Goal: Information Seeking & Learning: Learn about a topic

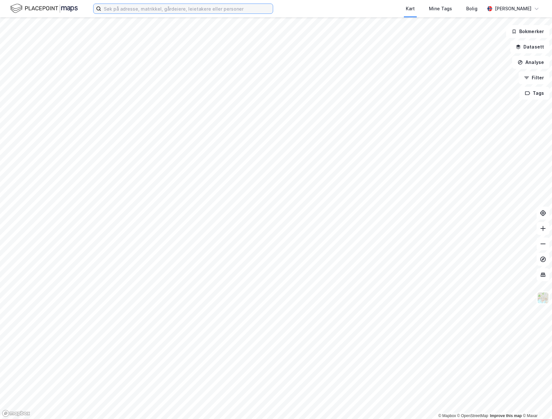
click at [153, 8] on input at bounding box center [187, 9] width 172 height 10
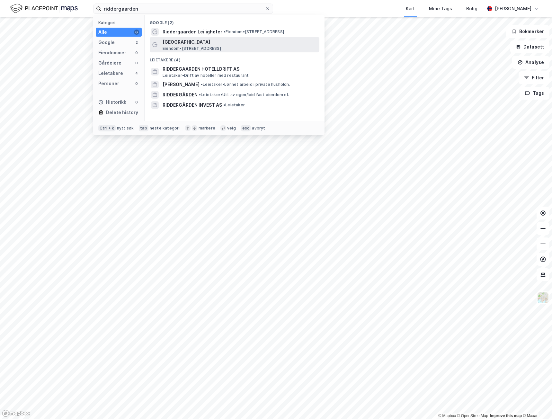
click at [192, 41] on span "[GEOGRAPHIC_DATA]" at bounding box center [240, 42] width 154 height 8
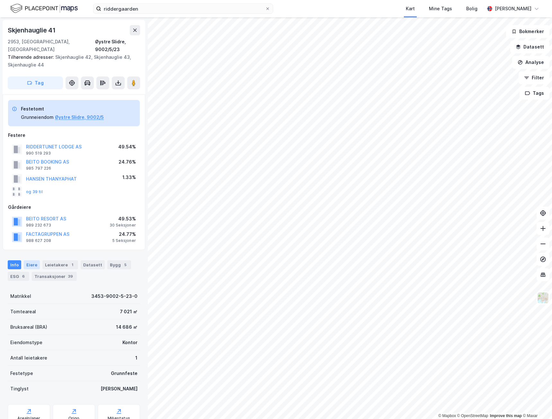
click at [36, 260] on div "Eiere" at bounding box center [32, 264] width 16 height 9
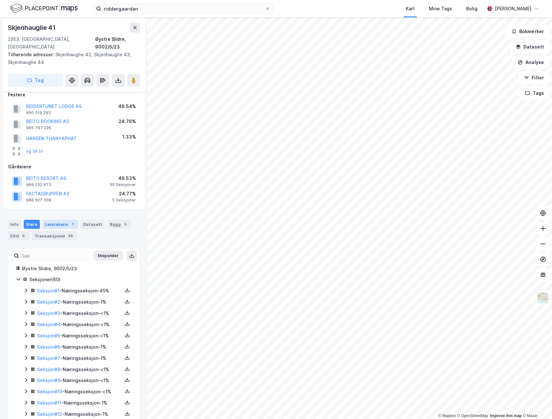
scroll to position [32, 0]
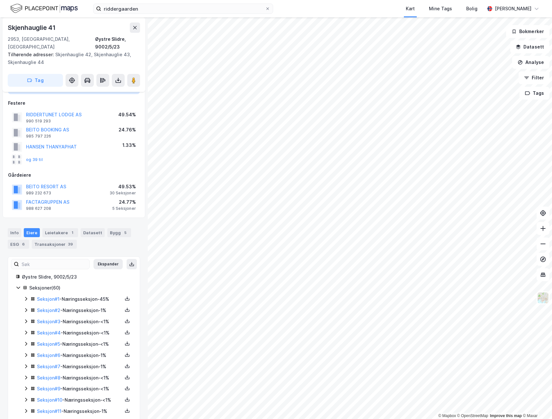
click at [268, 419] on html "riddergaarden Kart Mine Tags [PERSON_NAME] © Mapbox © OpenStreetMap Improve thi…" at bounding box center [276, 209] width 552 height 419
click at [353, 419] on html "riddergaarden Kart Mine Tags [PERSON_NAME] © Mapbox © OpenStreetMap Improve thi…" at bounding box center [276, 209] width 552 height 419
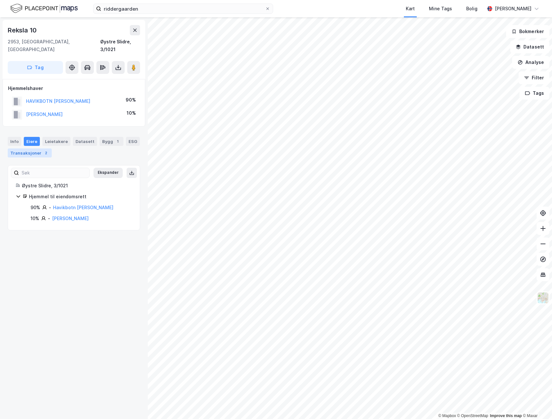
click at [33, 149] on div "Transaksjoner 2" at bounding box center [30, 152] width 44 height 9
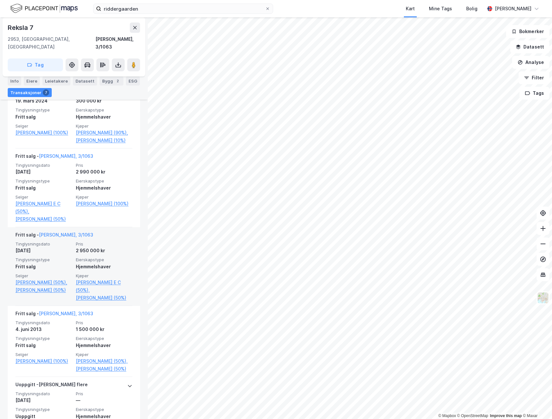
scroll to position [350, 0]
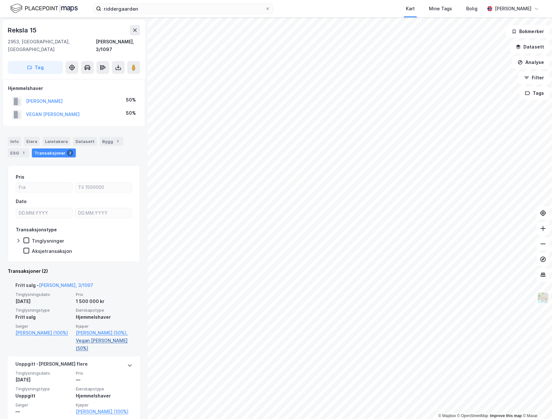
click at [101, 337] on link "Vegan [PERSON_NAME] (50%)" at bounding box center [104, 344] width 57 height 15
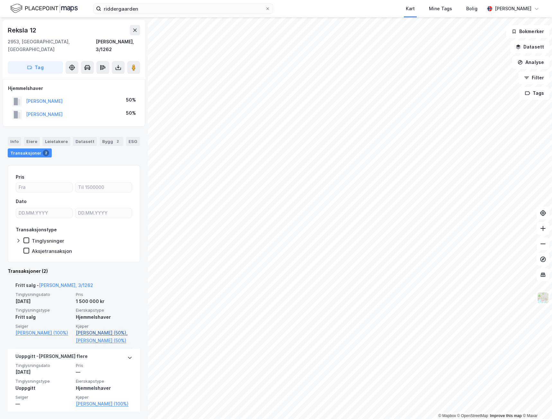
click at [104, 329] on link "[PERSON_NAME] (50%)," at bounding box center [104, 333] width 57 height 8
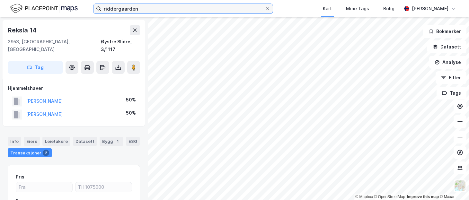
click at [157, 8] on input "riddergaarden" at bounding box center [183, 9] width 164 height 10
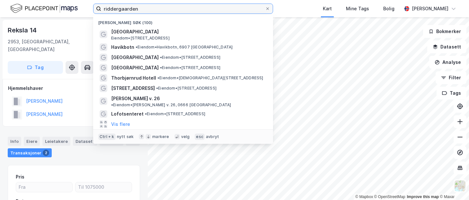
drag, startPoint x: 161, startPoint y: 8, endPoint x: -5, endPoint y: 6, distance: 166.1
click at [0, 6] on html "riddergaarden Nylige søk (100) [GEOGRAPHIC_DATA] Eiendom • [STREET_ADDRESS] • […" at bounding box center [234, 100] width 469 height 200
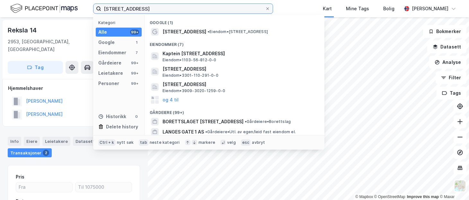
type input "[STREET_ADDRESS]"
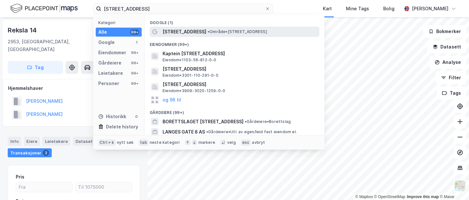
click at [238, 32] on span "• Område • [STREET_ADDRESS]" at bounding box center [236, 31] width 59 height 5
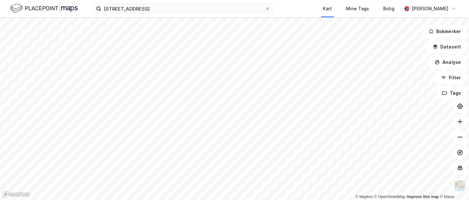
click at [230, 200] on html "[STREET_ADDRESS] Kart Mine Tags [PERSON_NAME] © Mapbox © OpenStreetMap Improve …" at bounding box center [234, 100] width 469 height 200
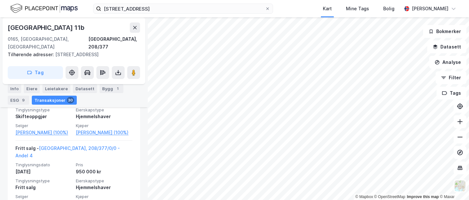
scroll to position [1679, 0]
